Goal: Task Accomplishment & Management: Use online tool/utility

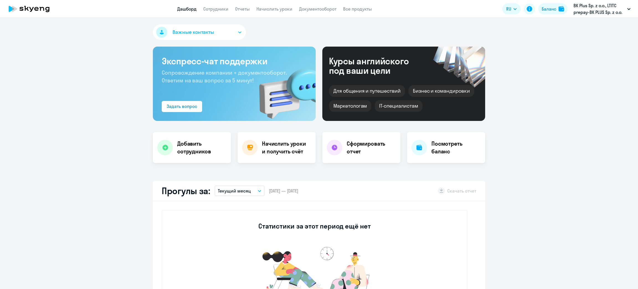
select select "30"
click at [210, 8] on link "Сотрудники" at bounding box center [215, 9] width 25 height 6
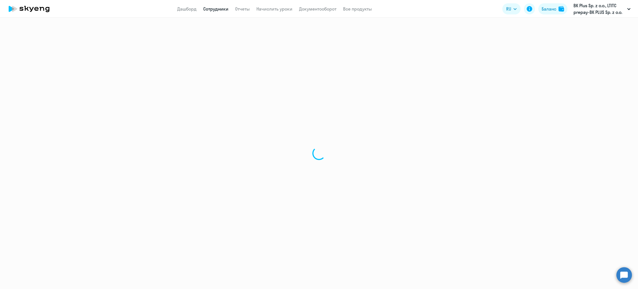
select select "30"
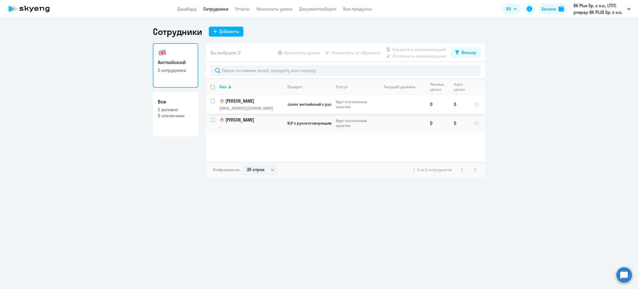
click at [296, 106] on span "Junior английский с русскоговорящим преподавателем" at bounding box center [339, 104] width 104 height 5
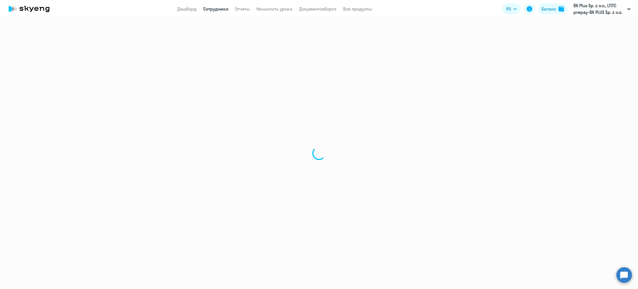
select select "english"
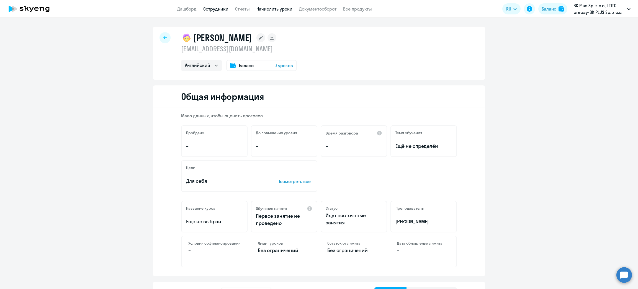
click at [281, 10] on link "Начислить уроки" at bounding box center [274, 9] width 36 height 6
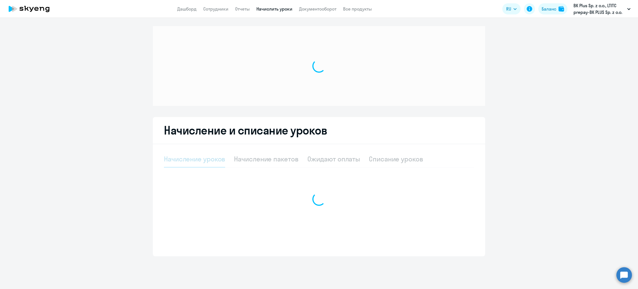
select select "10"
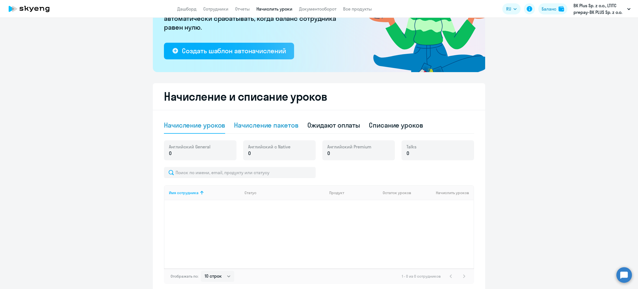
click at [284, 125] on div "Начисление пакетов" at bounding box center [266, 124] width 64 height 9
select select "10"
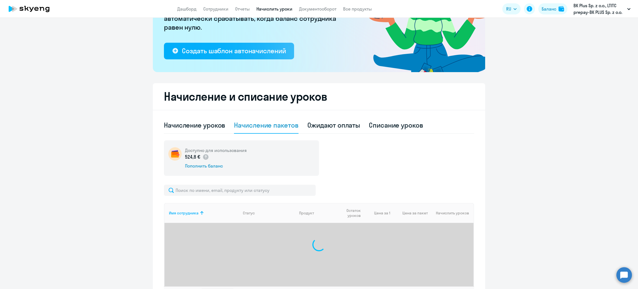
scroll to position [127, 0]
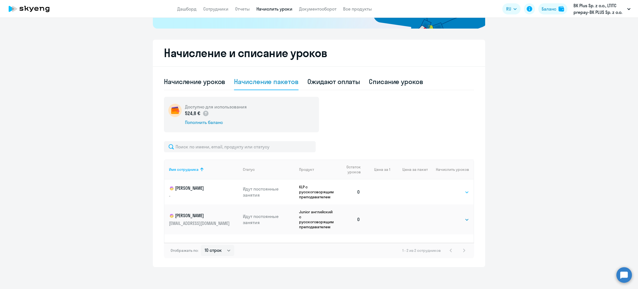
click at [460, 191] on select "Выбрать 4 8 16 32 64 96 128" at bounding box center [457, 192] width 23 height 7
select select "16"
click at [446, 189] on select "Выбрать 4 8 16 32 64 96 128" at bounding box center [457, 192] width 23 height 7
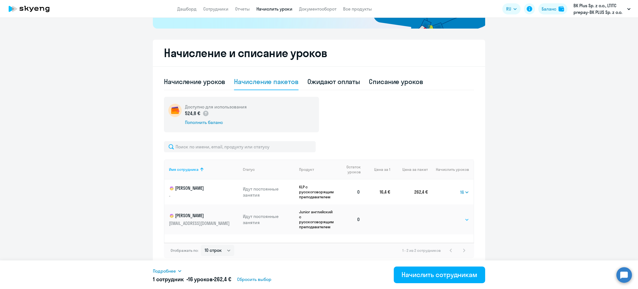
click at [457, 219] on select "Выбрать 4 8 16 32 64 96 128" at bounding box center [457, 219] width 23 height 7
select select "16"
click at [446, 216] on select "Выбрать 4 8 16 32 64 96 128" at bounding box center [457, 219] width 23 height 7
click at [434, 267] on button "Начислить сотрудникам" at bounding box center [439, 274] width 91 height 17
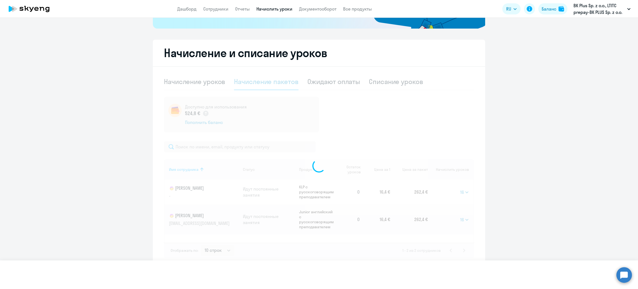
select select
